Goal: Register for event/course

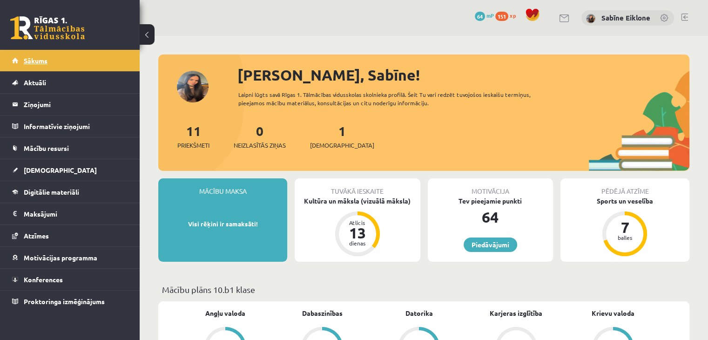
drag, startPoint x: 0, startPoint y: 0, endPoint x: 33, endPoint y: 63, distance: 70.8
click at [33, 63] on span "Sākums" at bounding box center [36, 60] width 24 height 8
click at [70, 98] on legend "Ziņojumi 1" at bounding box center [76, 104] width 104 height 21
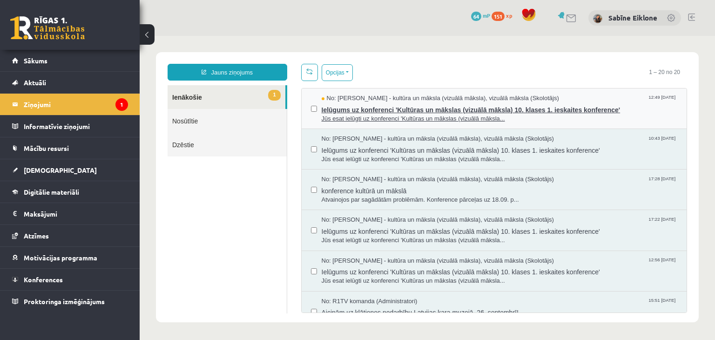
click at [575, 99] on div "No: [PERSON_NAME] - kultūra un māksla (vizuālā māksla), vizuālā māksla (Skolotā…" at bounding box center [500, 98] width 356 height 9
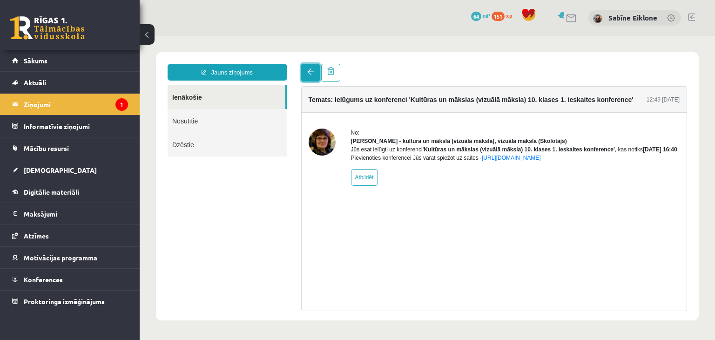
click at [307, 79] on link at bounding box center [310, 73] width 19 height 18
click at [307, 73] on span at bounding box center [310, 71] width 7 height 7
click at [48, 63] on link "Sākums" at bounding box center [70, 60] width 116 height 21
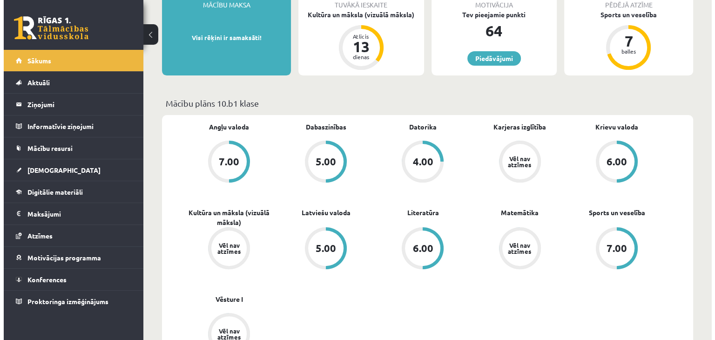
scroll to position [47, 0]
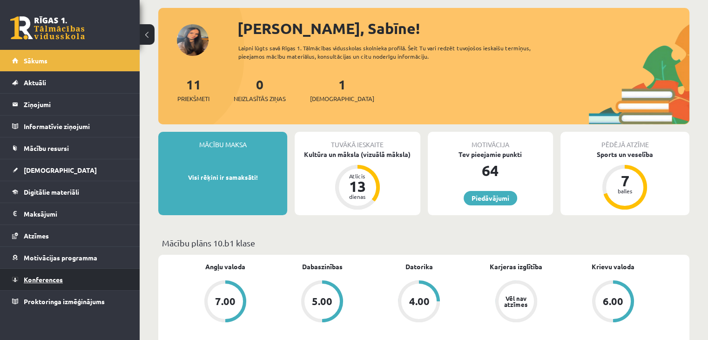
click at [68, 281] on link "Konferences" at bounding box center [70, 279] width 116 height 21
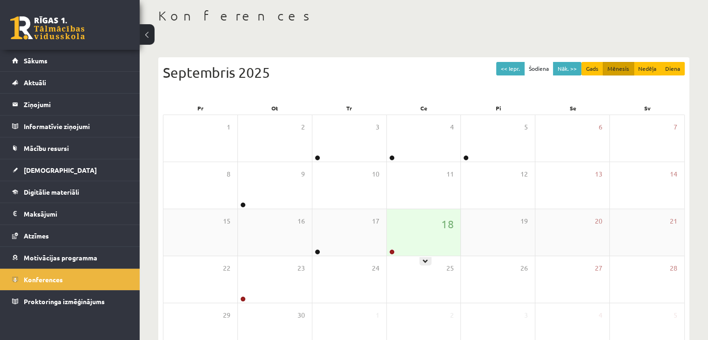
click at [433, 227] on div "18" at bounding box center [424, 232] width 74 height 47
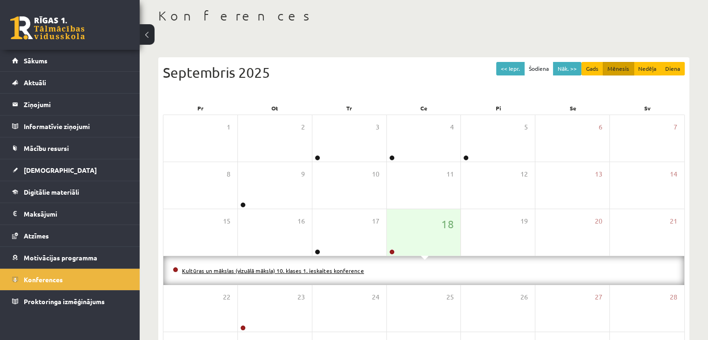
click at [310, 268] on link "Kultūras un mākslas (vizuālā māksla) 10. klases 1. ieskaites konference" at bounding box center [273, 270] width 182 height 7
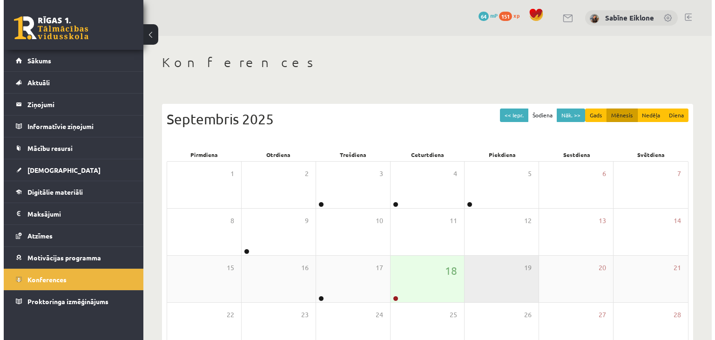
scroll to position [47, 0]
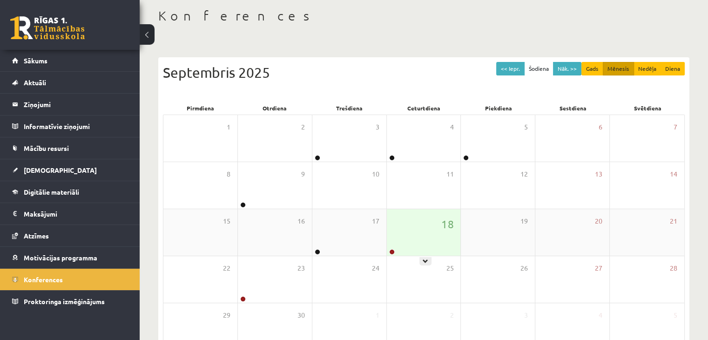
click at [417, 224] on div "18" at bounding box center [424, 232] width 74 height 47
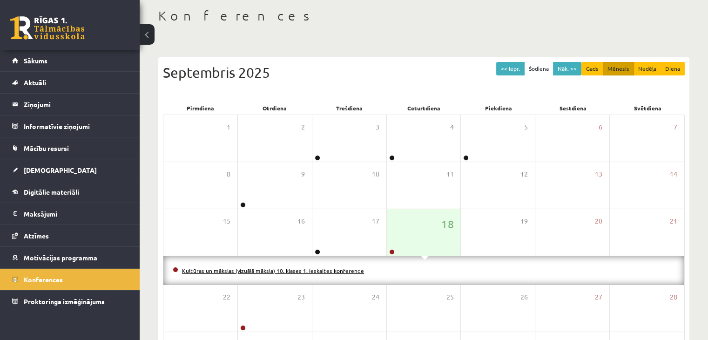
click at [350, 269] on link "Kultūras un mākslas (vizuālā māksla) 10. klases 1. ieskaites konference" at bounding box center [273, 270] width 182 height 7
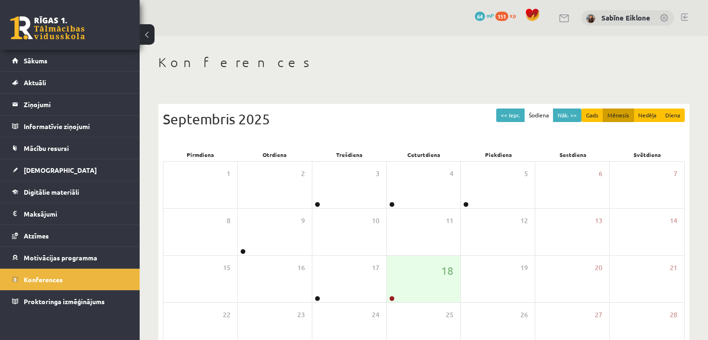
scroll to position [47, 0]
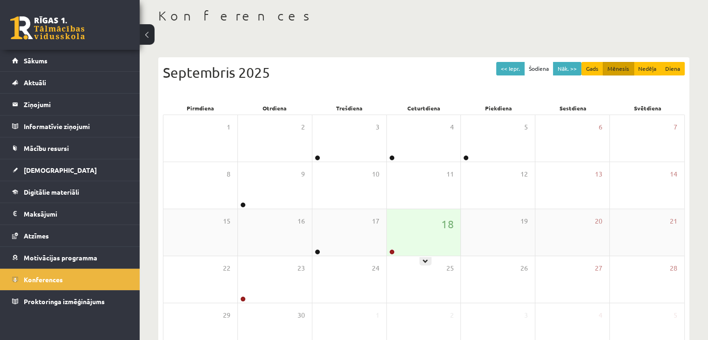
click at [413, 244] on div "18" at bounding box center [424, 232] width 74 height 47
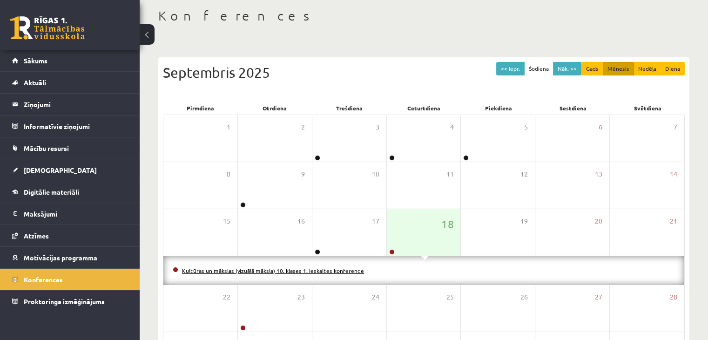
click at [346, 272] on link "Kultūras un mākslas (vizuālā māksla) 10. klases 1. ieskaites konference" at bounding box center [273, 270] width 182 height 7
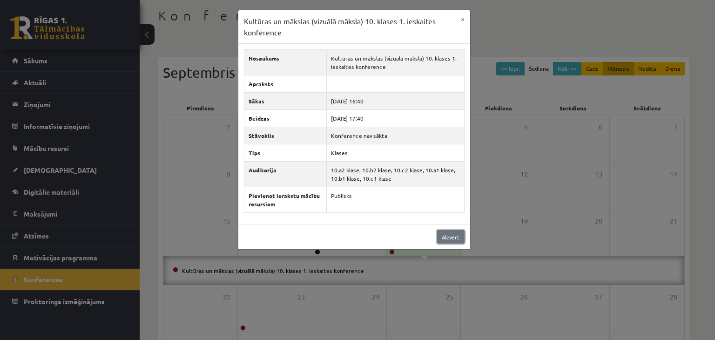
click at [449, 240] on link "Aizvērt" at bounding box center [450, 237] width 27 height 14
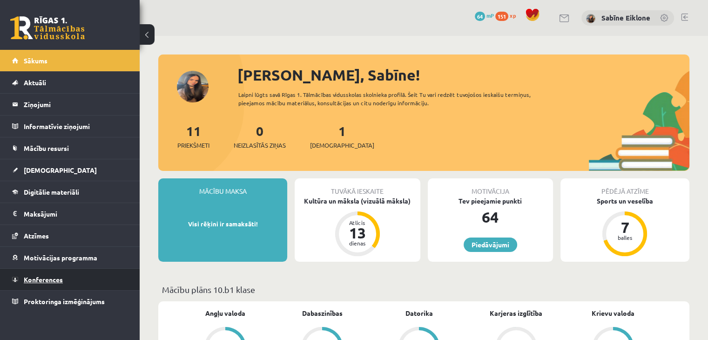
click at [58, 272] on link "Konferences" at bounding box center [70, 279] width 116 height 21
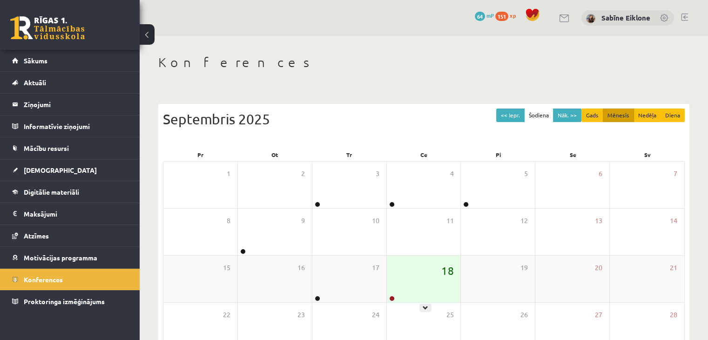
click at [444, 273] on span "18" at bounding box center [447, 271] width 12 height 16
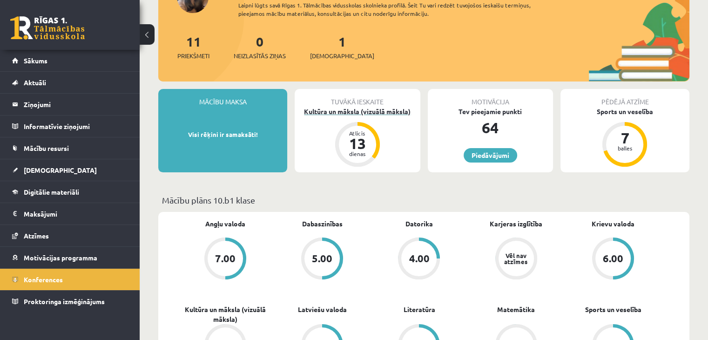
scroll to position [186, 0]
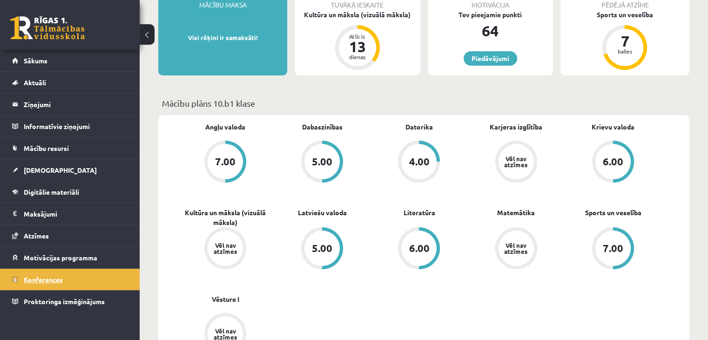
click at [78, 284] on link "Konferences" at bounding box center [70, 279] width 116 height 21
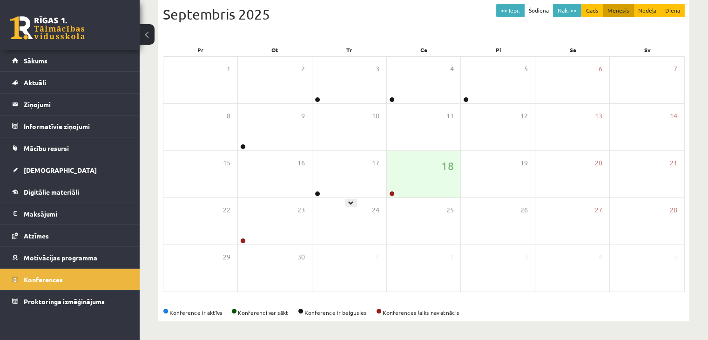
scroll to position [104, 0]
click at [427, 162] on div "18" at bounding box center [424, 174] width 74 height 47
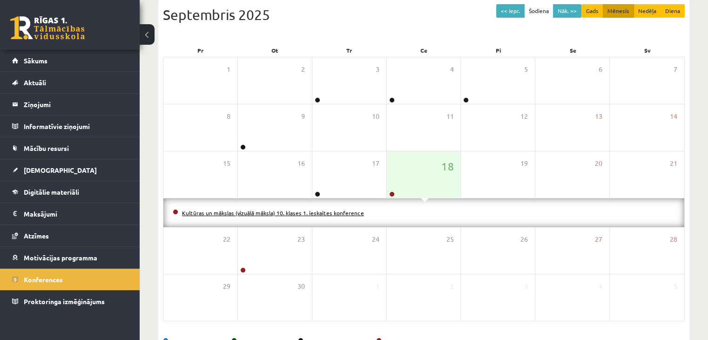
click at [343, 215] on link "Kultūras un mākslas (vizuālā māksla) 10. klases 1. ieskaites konference" at bounding box center [273, 212] width 182 height 7
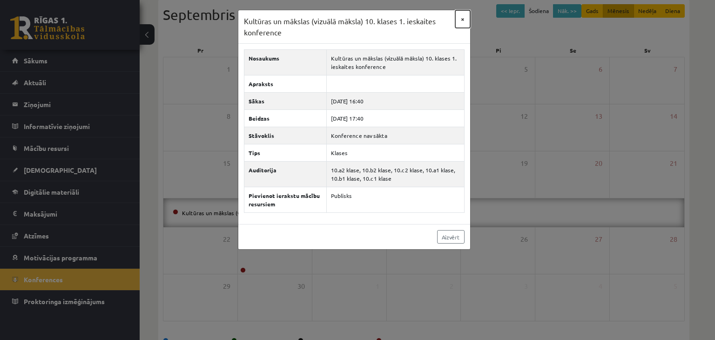
click at [462, 18] on button "×" at bounding box center [462, 19] width 15 height 18
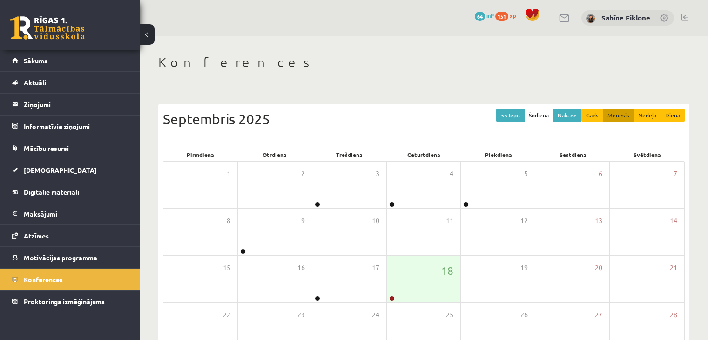
scroll to position [104, 0]
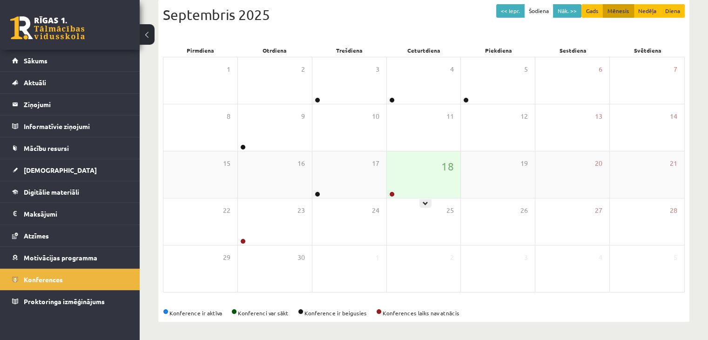
click at [410, 173] on div "18" at bounding box center [424, 174] width 74 height 47
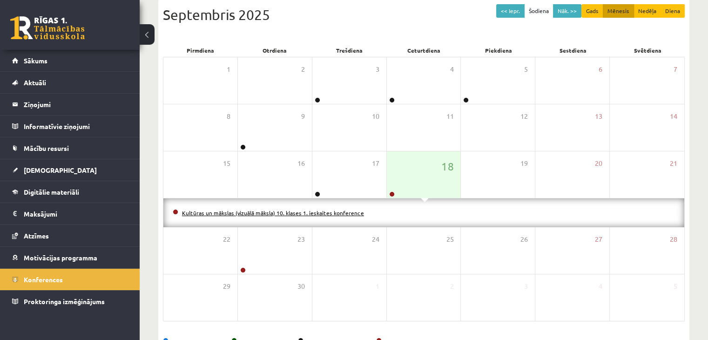
click at [340, 211] on link "Kultūras un mākslas (vizuālā māksla) 10. klases 1. ieskaites konference" at bounding box center [273, 212] width 182 height 7
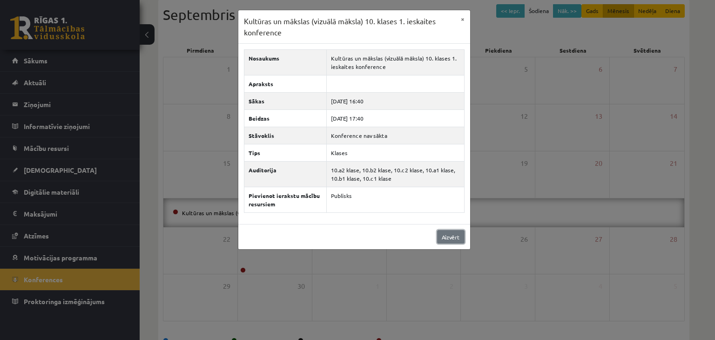
click at [453, 237] on link "Aizvērt" at bounding box center [450, 237] width 27 height 14
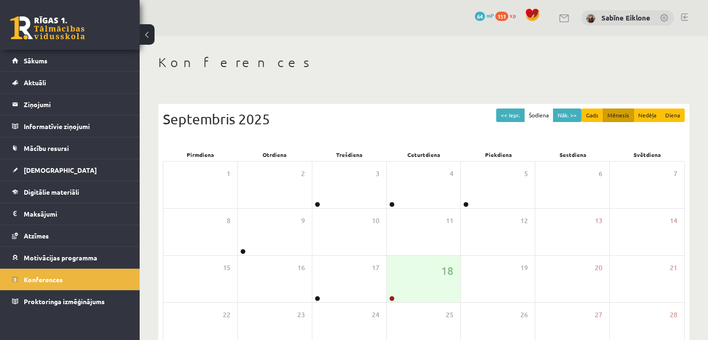
scroll to position [104, 0]
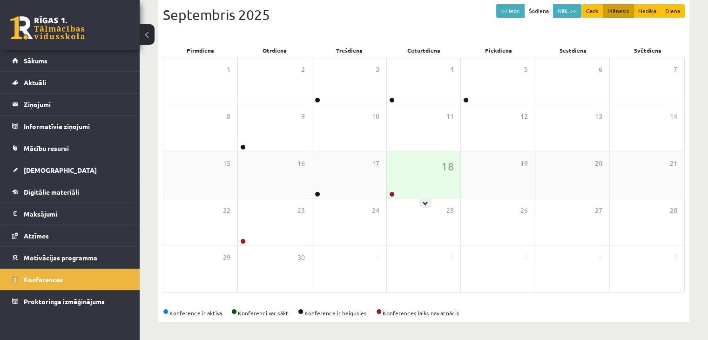
click at [409, 176] on div "18" at bounding box center [424, 174] width 74 height 47
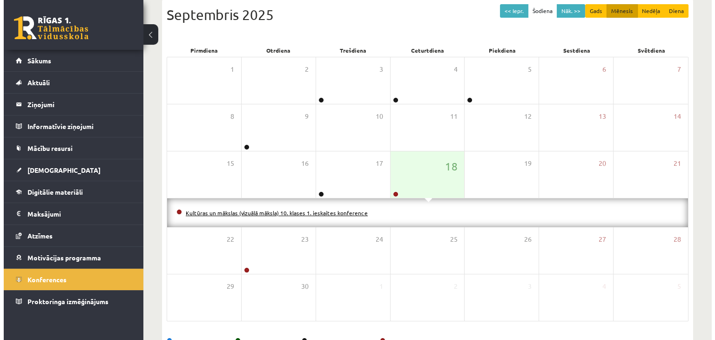
scroll to position [134, 0]
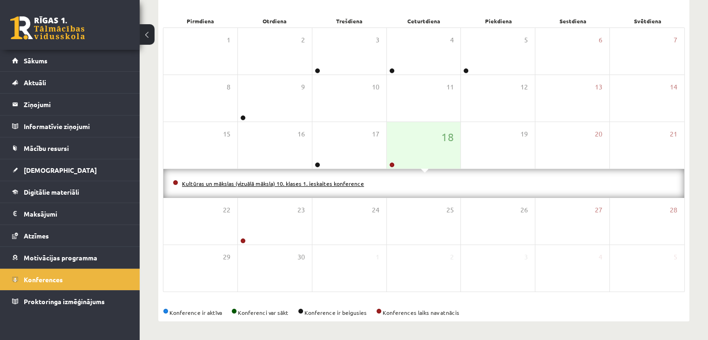
click at [328, 185] on li "Kultūras un mākslas (vizuālā māksla) 10. klases 1. ieskaites konference" at bounding box center [424, 183] width 502 height 10
click at [326, 185] on link "Kultūras un mākslas (vizuālā māksla) 10. klases 1. ieskaites konference" at bounding box center [273, 183] width 182 height 7
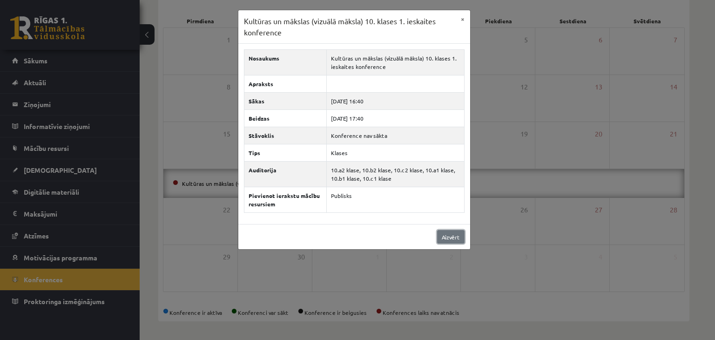
click at [460, 236] on link "Aizvērt" at bounding box center [450, 237] width 27 height 14
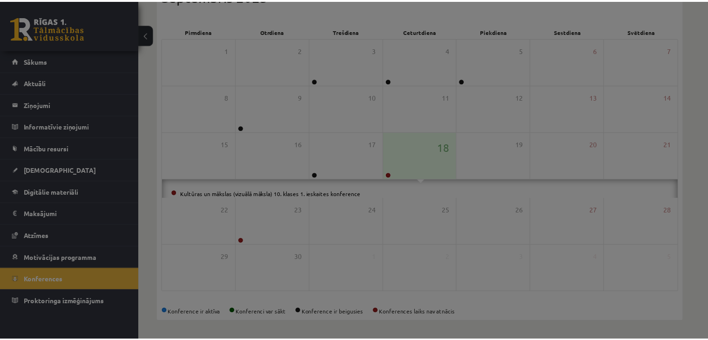
scroll to position [104, 0]
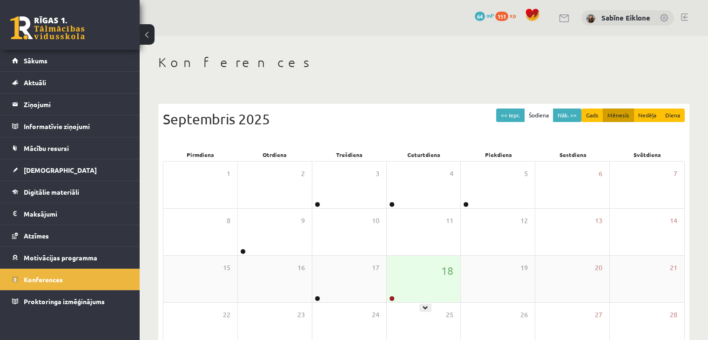
scroll to position [104, 0]
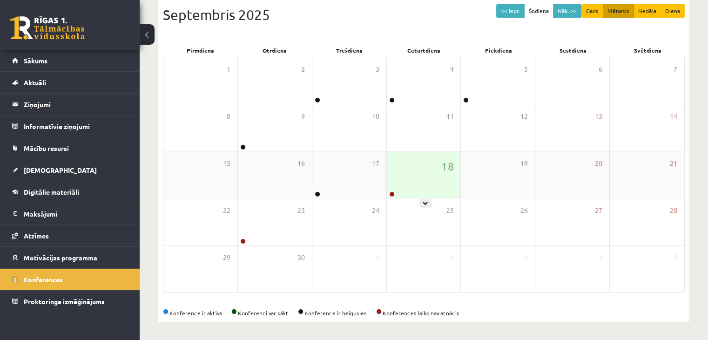
click at [417, 169] on div "18" at bounding box center [424, 174] width 74 height 47
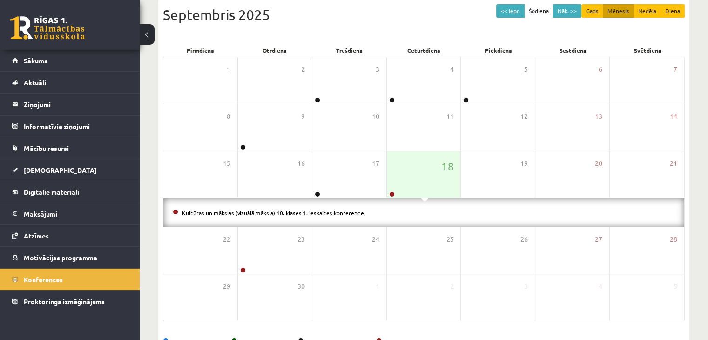
click at [324, 215] on link "Kultūras un mākslas (vizuālā māksla) 10. klases 1. ieskaites konference" at bounding box center [273, 212] width 182 height 7
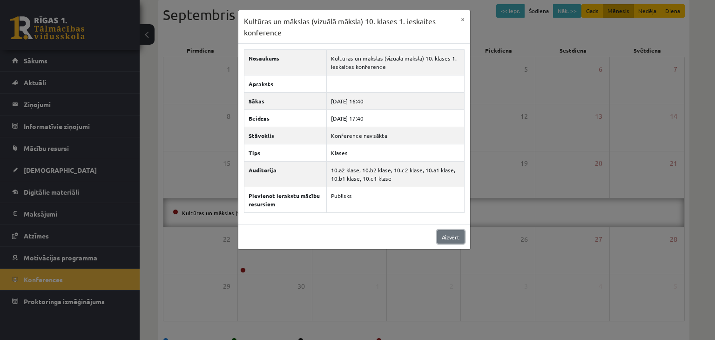
click at [456, 235] on link "Aizvērt" at bounding box center [450, 237] width 27 height 14
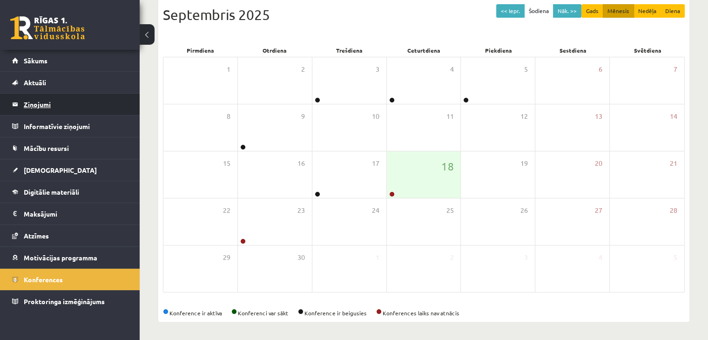
click at [58, 109] on legend "Ziņojumi 0" at bounding box center [76, 104] width 104 height 21
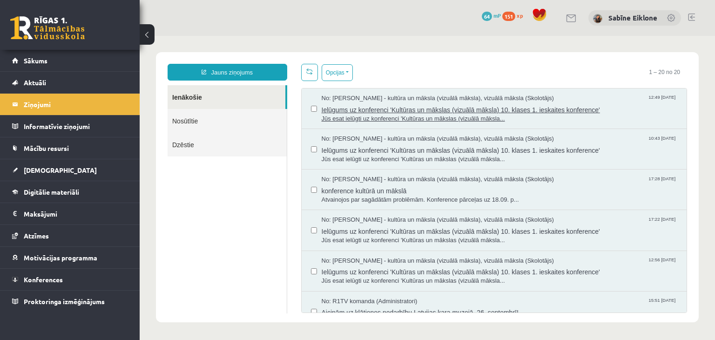
click at [373, 98] on span "No: Ilze Kolka - kultūra un māksla (vizuālā māksla), vizuālā māksla (Skolotājs)" at bounding box center [438, 98] width 232 height 9
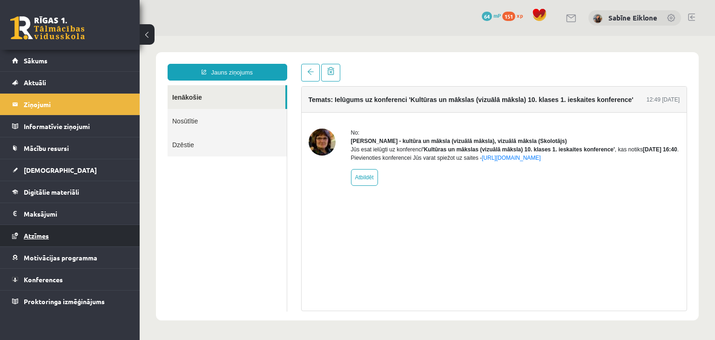
click at [52, 235] on link "Atzīmes" at bounding box center [70, 235] width 116 height 21
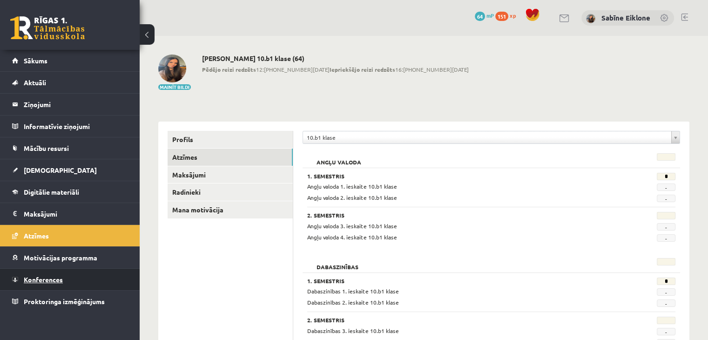
click at [60, 281] on span "Konferences" at bounding box center [43, 279] width 39 height 8
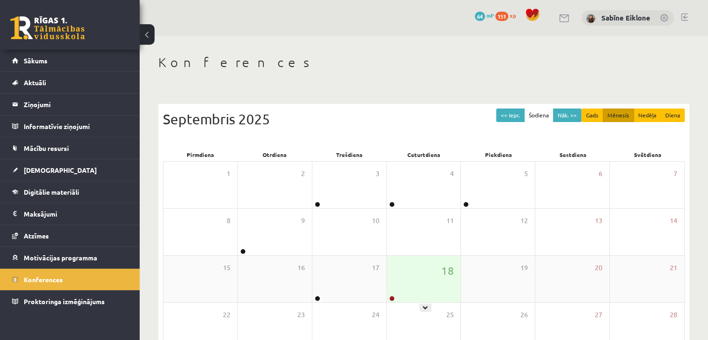
click at [421, 284] on div "18" at bounding box center [424, 279] width 74 height 47
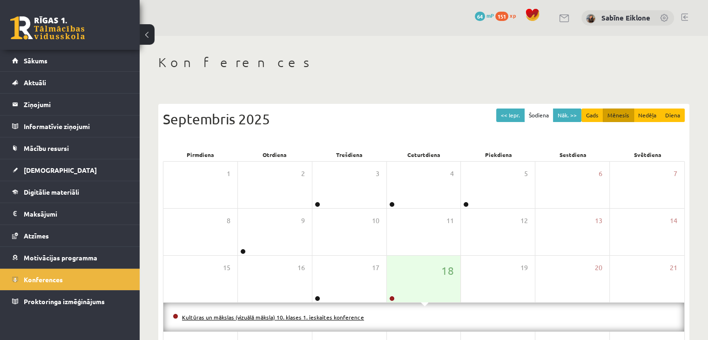
click at [342, 318] on link "Kultūras un mākslas (vizuālā māksla) 10. klases 1. ieskaites konference" at bounding box center [273, 316] width 182 height 7
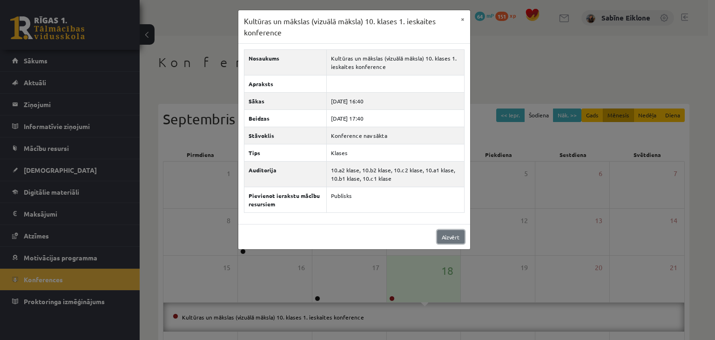
click at [455, 241] on link "Aizvērt" at bounding box center [450, 237] width 27 height 14
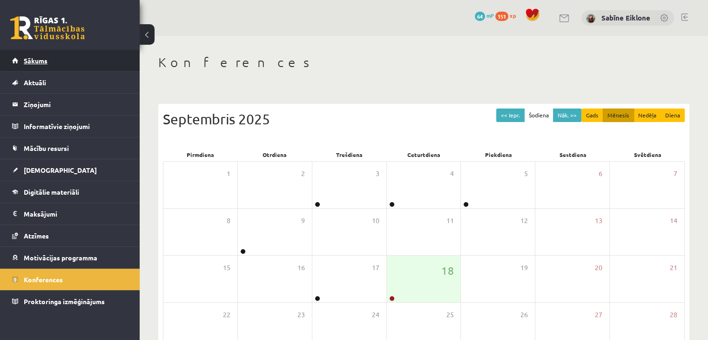
click at [39, 63] on span "Sākums" at bounding box center [36, 60] width 24 height 8
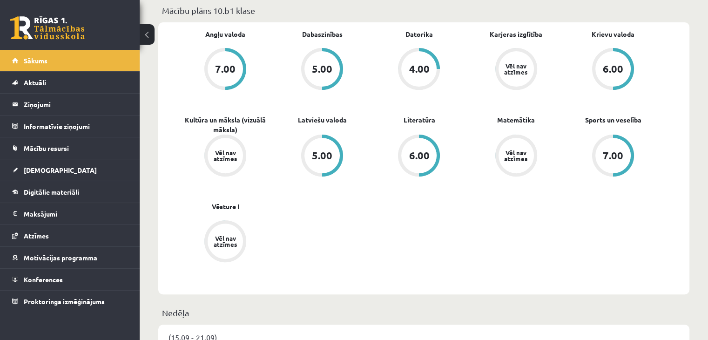
scroll to position [279, 0]
click at [47, 169] on span "[DEMOGRAPHIC_DATA]" at bounding box center [60, 170] width 73 height 8
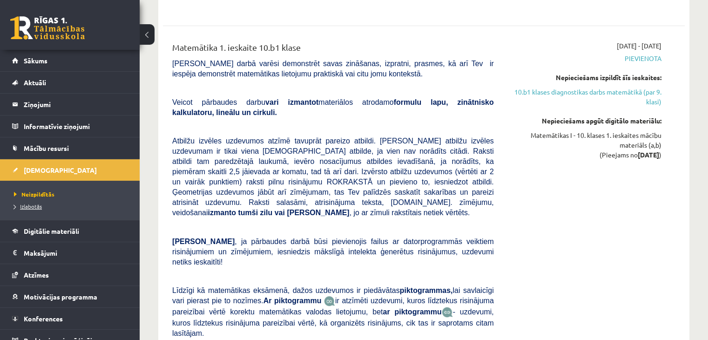
click at [35, 206] on span "Izlabotās" at bounding box center [28, 206] width 28 height 7
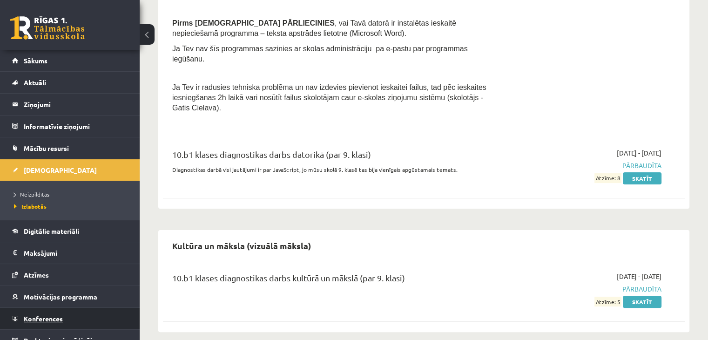
scroll to position [10, 0]
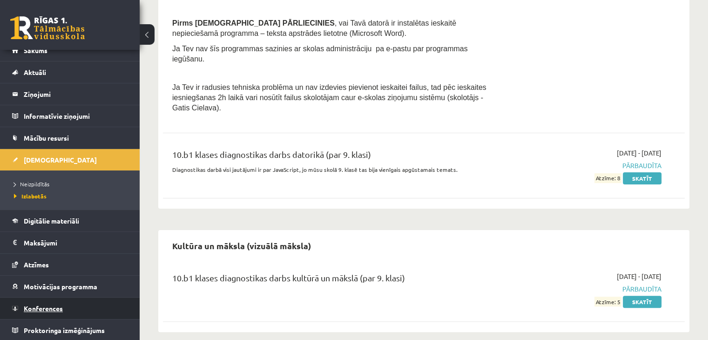
click at [57, 307] on span "Konferences" at bounding box center [43, 308] width 39 height 8
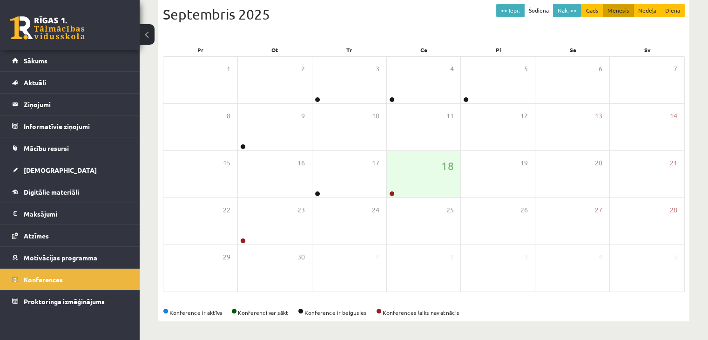
scroll to position [104, 0]
click at [428, 171] on div "18" at bounding box center [424, 174] width 74 height 47
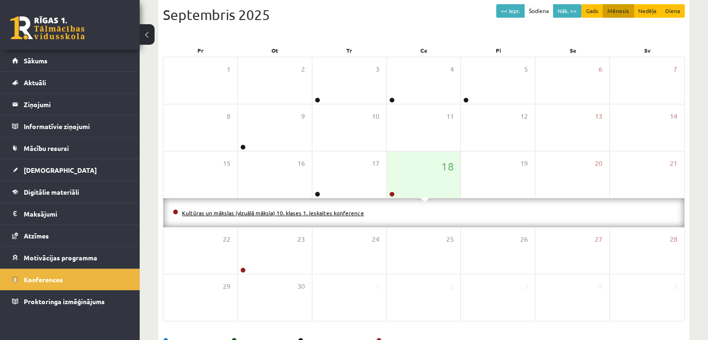
click at [354, 214] on link "Kultūras un mākslas (vizuālā māksla) 10. klases 1. ieskaites konference" at bounding box center [273, 212] width 182 height 7
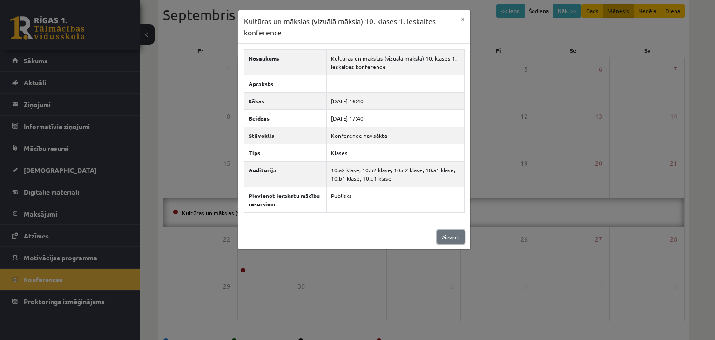
click at [461, 238] on link "Aizvērt" at bounding box center [450, 237] width 27 height 14
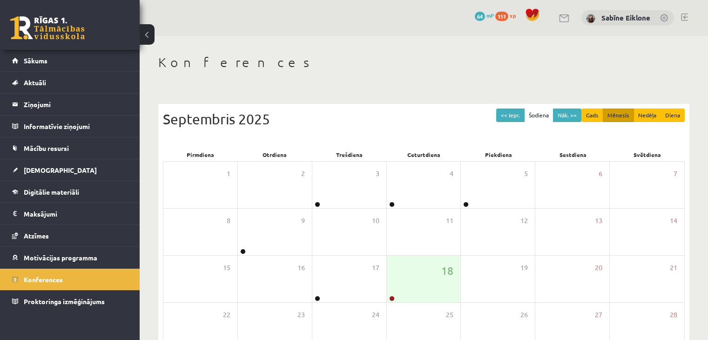
scroll to position [104, 0]
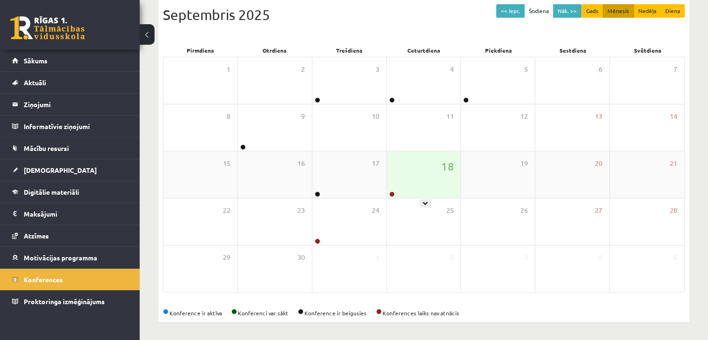
click at [412, 183] on div "18" at bounding box center [424, 174] width 74 height 47
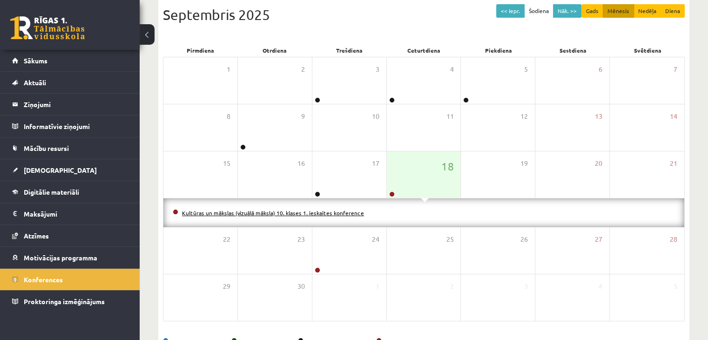
click at [351, 212] on link "Kultūras un mākslas (vizuālā māksla) 10. klases 1. ieskaites konference" at bounding box center [273, 212] width 182 height 7
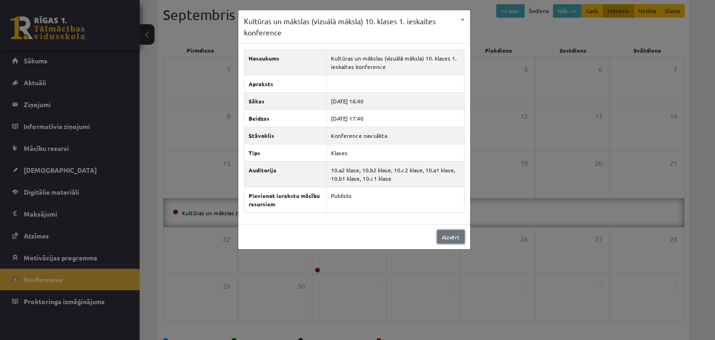
click at [452, 232] on link "Aizvērt" at bounding box center [450, 237] width 27 height 14
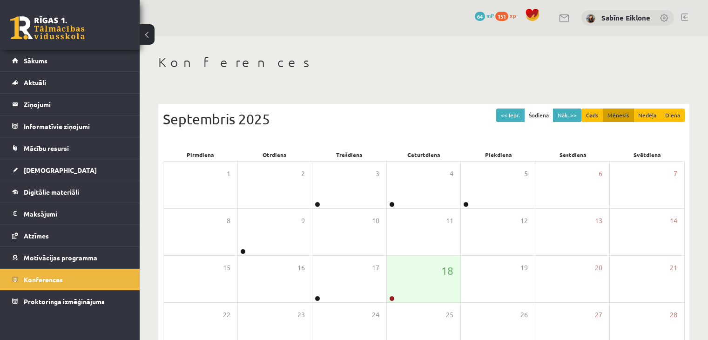
scroll to position [104, 0]
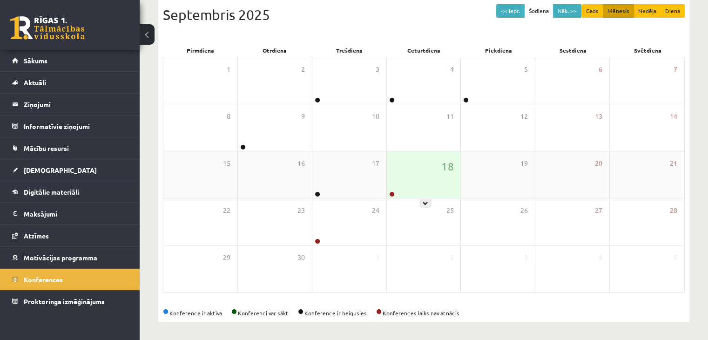
click at [414, 170] on div "18" at bounding box center [424, 174] width 74 height 47
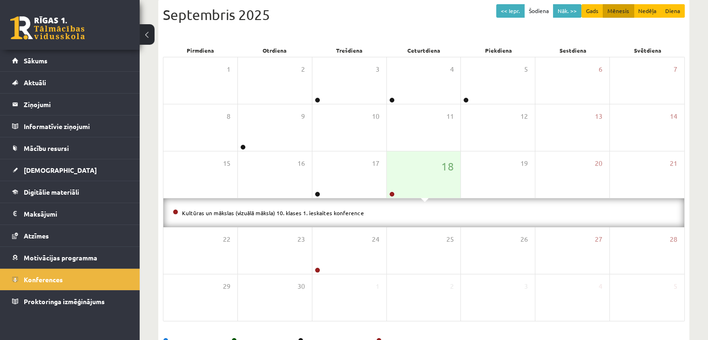
click at [341, 215] on li "Kultūras un mākslas (vizuālā māksla) 10. klases 1. ieskaites konference" at bounding box center [424, 213] width 502 height 10
click at [341, 210] on link "Kultūras un mākslas (vizuālā māksla) 10. klases 1. ieskaites konference" at bounding box center [273, 212] width 182 height 7
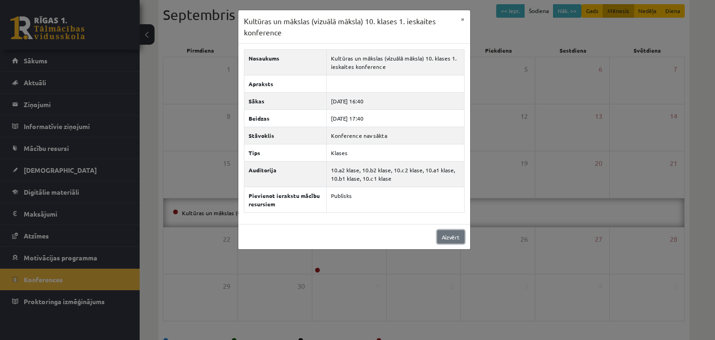
click at [459, 234] on link "Aizvērt" at bounding box center [450, 237] width 27 height 14
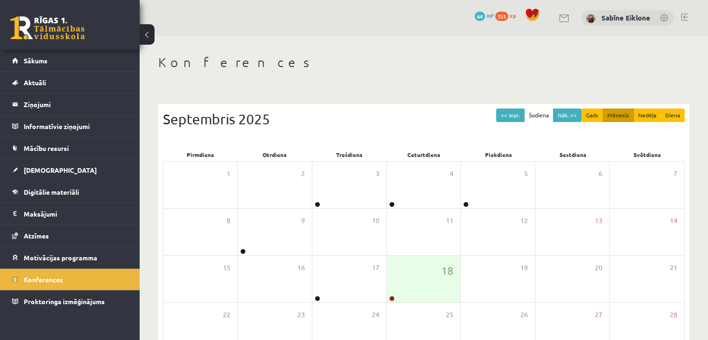
scroll to position [104, 0]
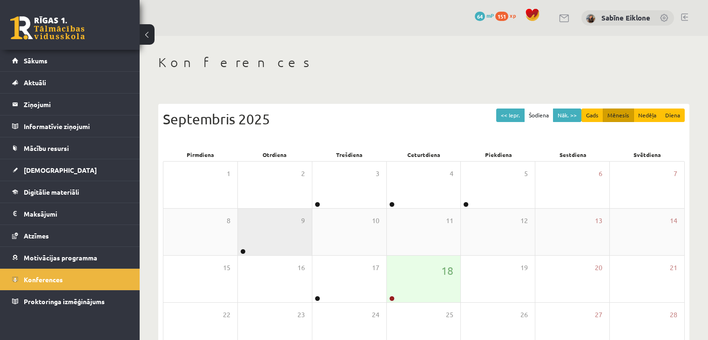
scroll to position [104, 0]
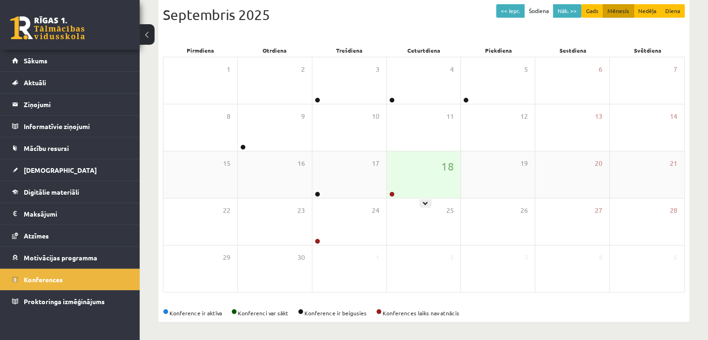
click at [426, 179] on div "18" at bounding box center [424, 174] width 74 height 47
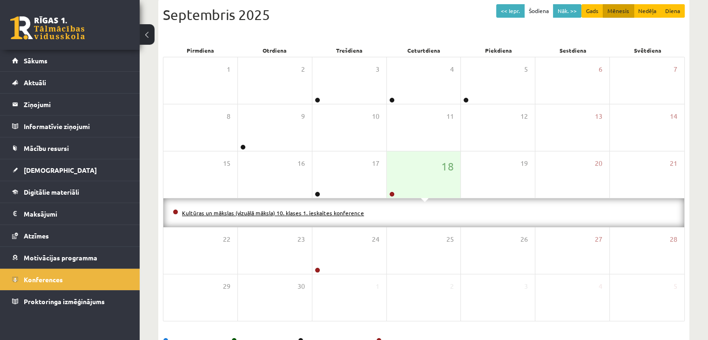
click at [333, 212] on link "Kultūras un mākslas (vizuālā māksla) 10. klases 1. ieskaites konference" at bounding box center [273, 212] width 182 height 7
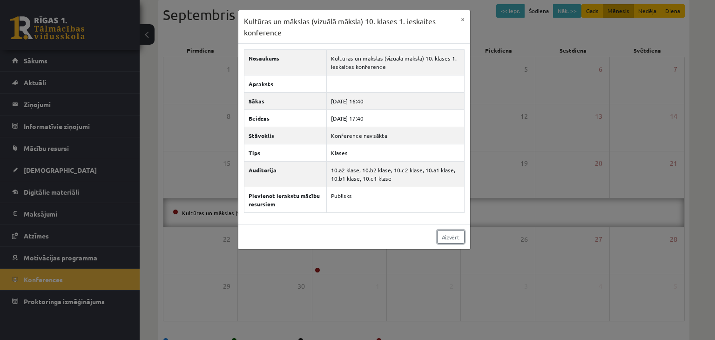
drag, startPoint x: 453, startPoint y: 235, endPoint x: 443, endPoint y: 233, distance: 9.5
click at [453, 235] on link "Aizvērt" at bounding box center [450, 237] width 27 height 14
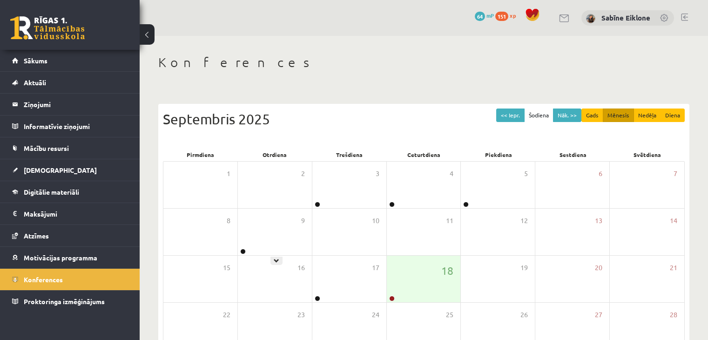
scroll to position [104, 0]
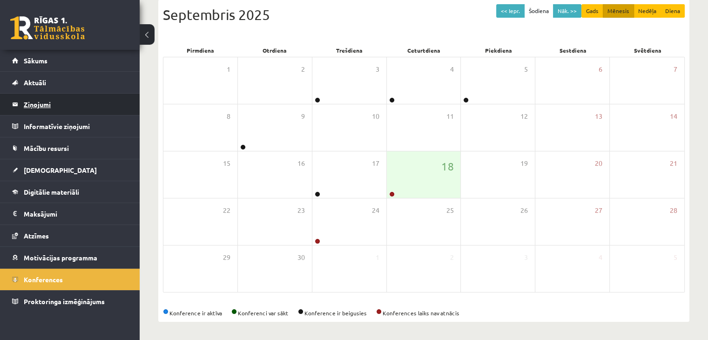
click at [45, 108] on legend "Ziņojumi 0" at bounding box center [76, 104] width 104 height 21
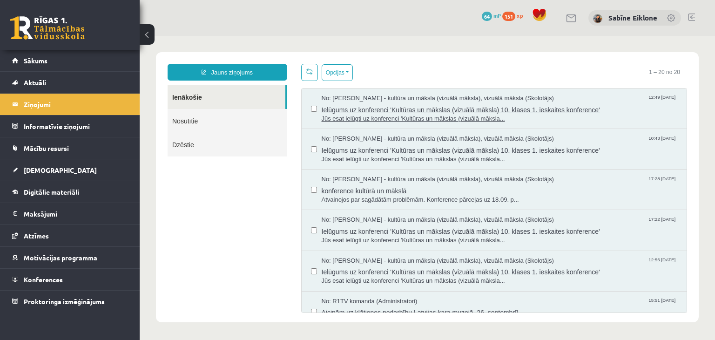
click at [411, 94] on span "No: Ilze Kolka - kultūra un māksla (vizuālā māksla), vizuālā māksla (Skolotājs)" at bounding box center [438, 98] width 232 height 9
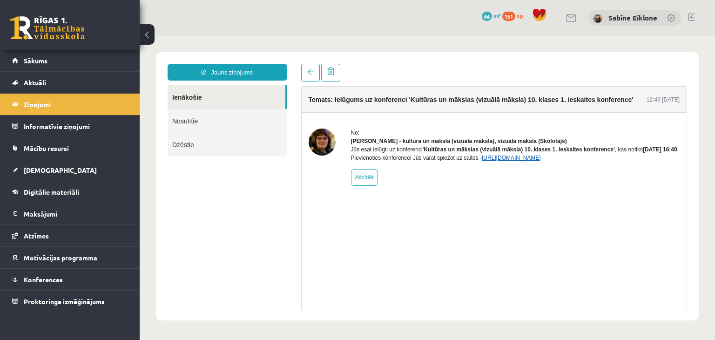
click at [541, 161] on link "https://eskola.r1tv.lv/conferences/5079/join" at bounding box center [511, 158] width 59 height 7
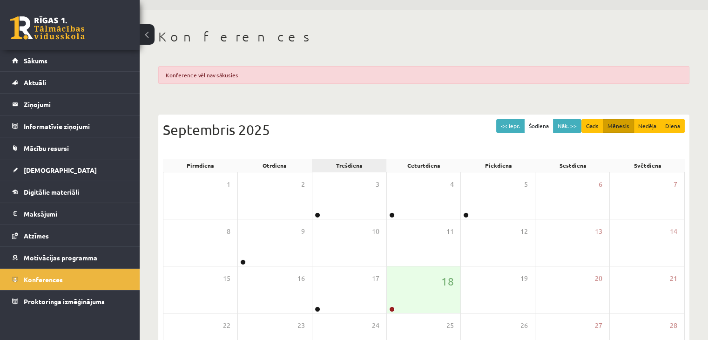
scroll to position [93, 0]
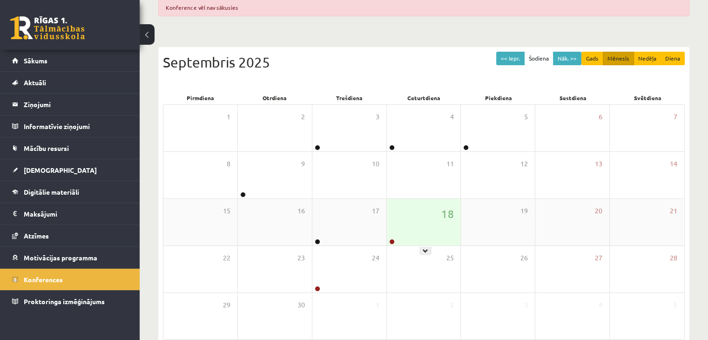
click at [408, 230] on div "18" at bounding box center [424, 222] width 74 height 47
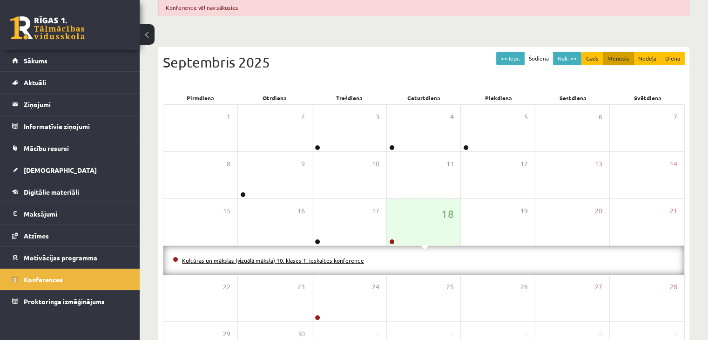
click at [329, 257] on link "Kultūras un mākslas (vizuālā māksla) 10. klases 1. ieskaites konference" at bounding box center [273, 260] width 182 height 7
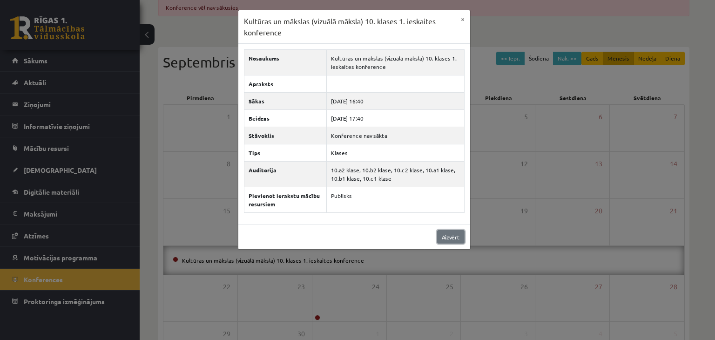
click at [454, 236] on link "Aizvērt" at bounding box center [450, 237] width 27 height 14
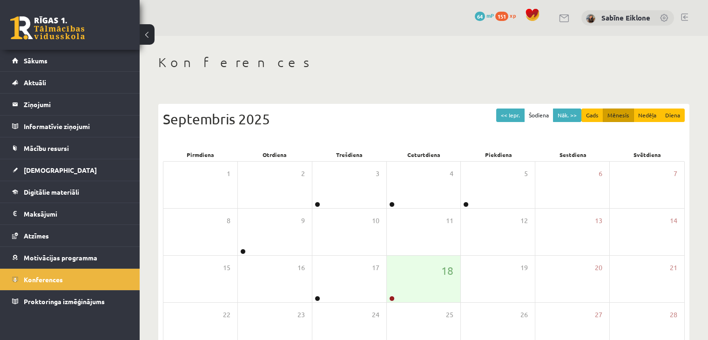
scroll to position [93, 0]
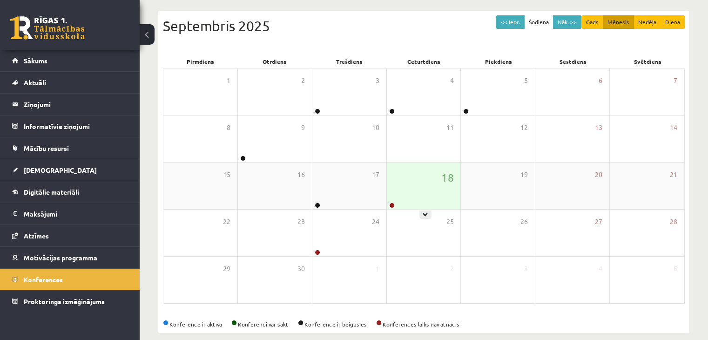
click at [420, 194] on div "18" at bounding box center [424, 185] width 74 height 47
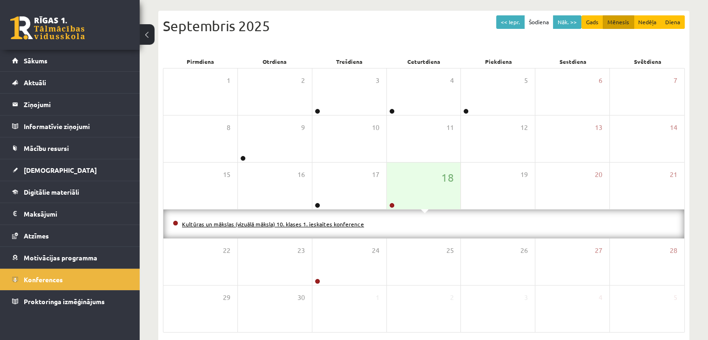
click at [283, 224] on link "Kultūras un mākslas (vizuālā māksla) 10. klases 1. ieskaites konference" at bounding box center [273, 223] width 182 height 7
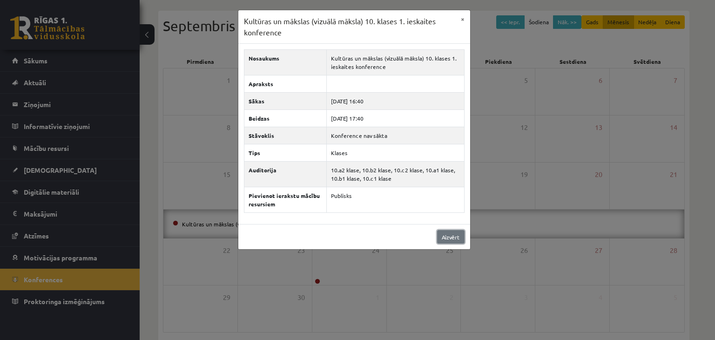
click at [448, 233] on link "Aizvērt" at bounding box center [450, 237] width 27 height 14
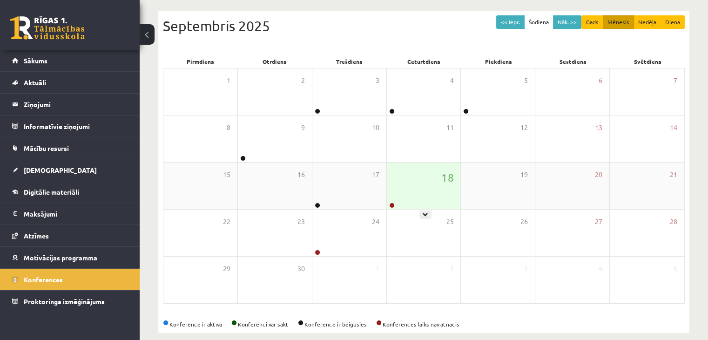
click at [403, 190] on div "18" at bounding box center [424, 185] width 74 height 47
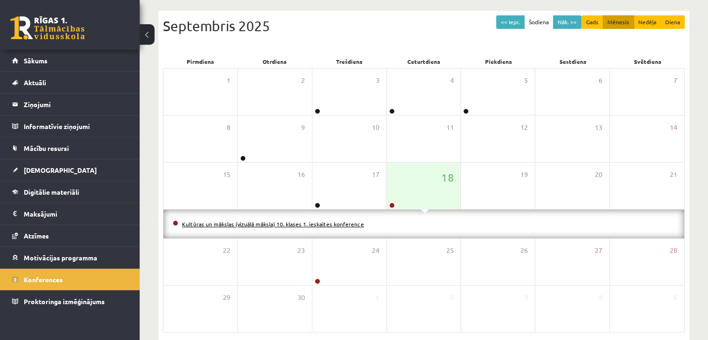
click at [314, 222] on link "Kultūras un mākslas (vizuālā māksla) 10. klases 1. ieskaites konference" at bounding box center [273, 223] width 182 height 7
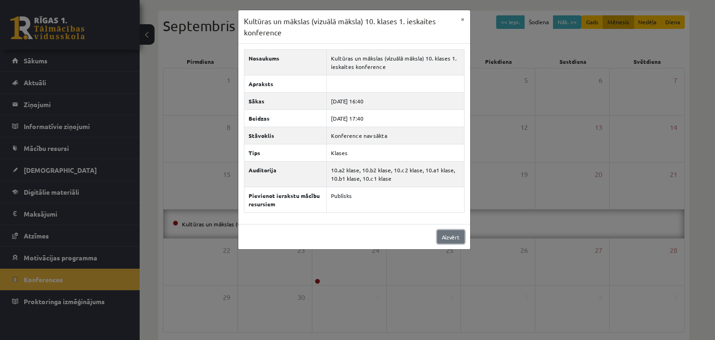
click at [451, 238] on link "Aizvērt" at bounding box center [450, 237] width 27 height 14
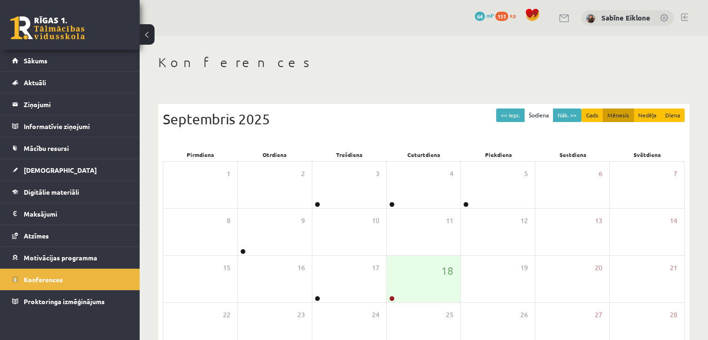
scroll to position [93, 0]
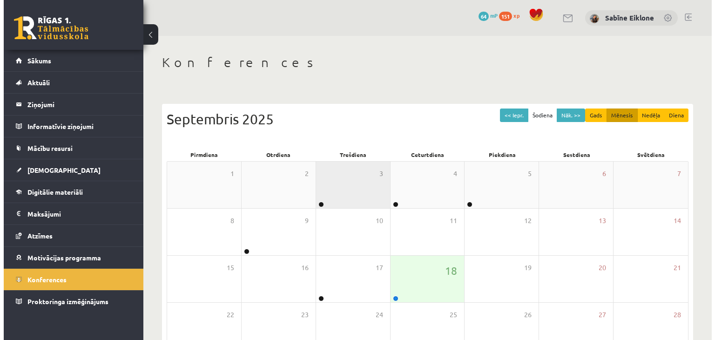
scroll to position [93, 0]
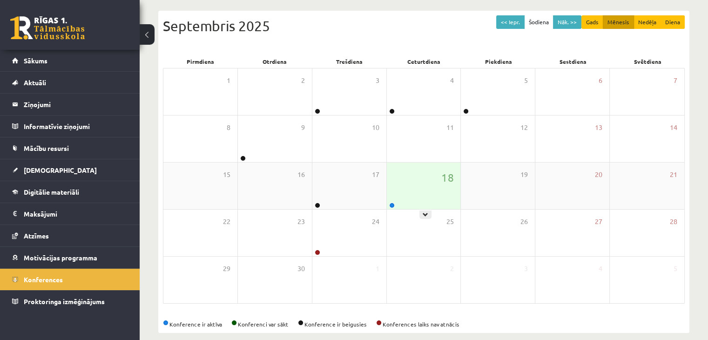
click at [413, 180] on div "18" at bounding box center [424, 185] width 74 height 47
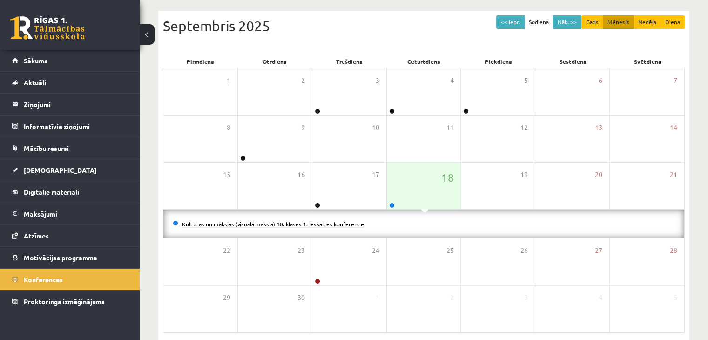
click at [305, 225] on link "Kultūras un mākslas (vizuālā māksla) 10. klases 1. ieskaites konference" at bounding box center [273, 223] width 182 height 7
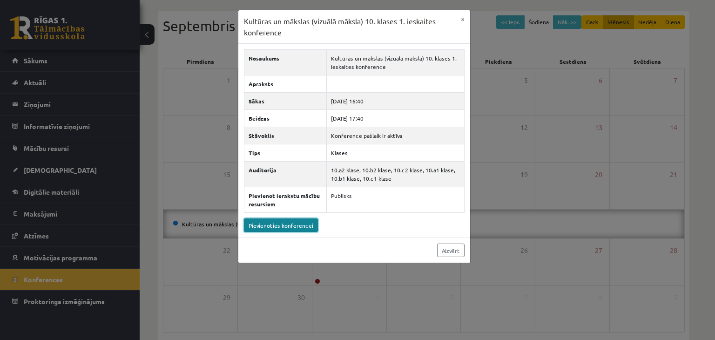
click at [294, 224] on link "Pievienoties konferencei" at bounding box center [281, 225] width 74 height 14
